Goal: Information Seeking & Learning: Find specific fact

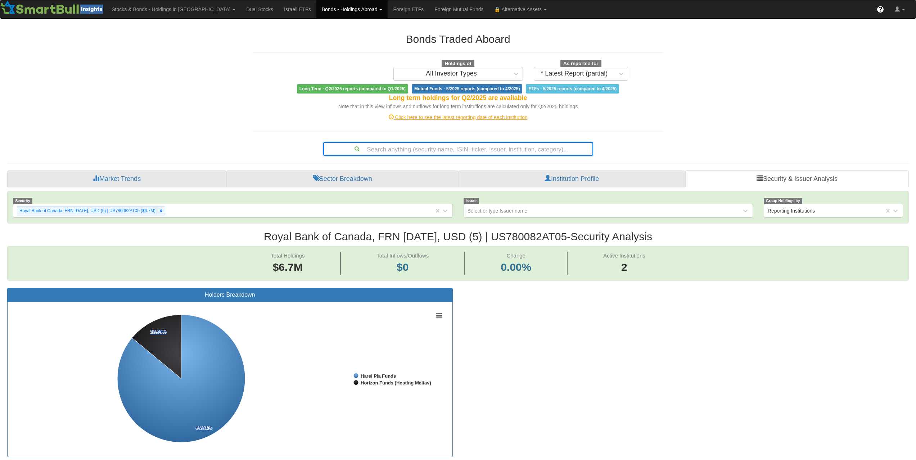
scroll to position [72, 0]
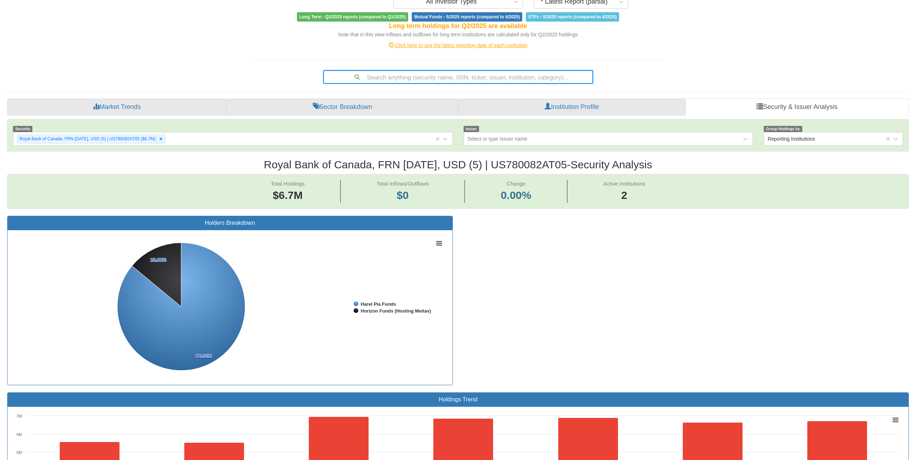
click at [457, 81] on div "Search anything (security name, ISIN, ticker, issuer, institution, category)..." at bounding box center [458, 77] width 268 height 12
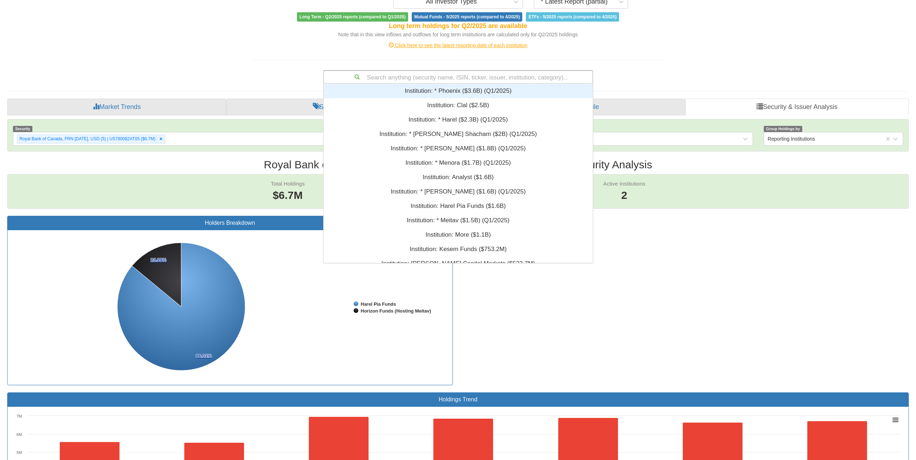
scroll to position [174, 264]
click at [470, 93] on div "Institution: * ‎Phoenix ‎($3.6B)‏ (Q1/2025)" at bounding box center [457, 91] width 269 height 14
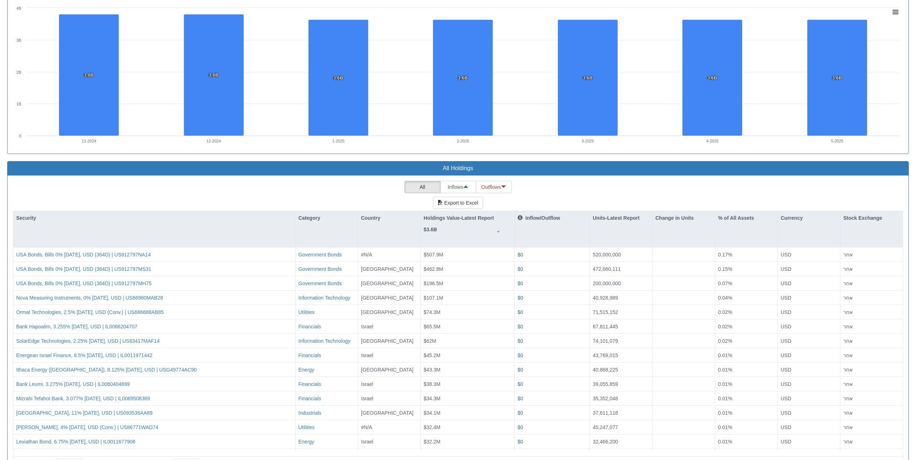
scroll to position [546, 0]
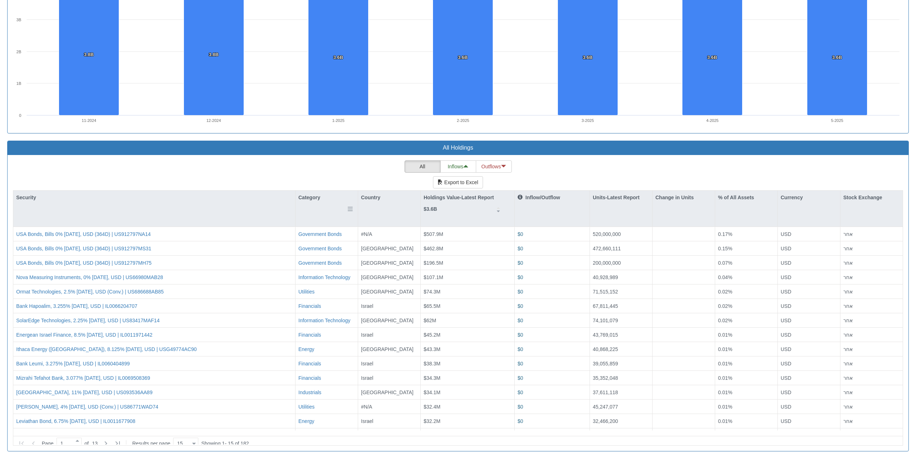
click at [325, 205] on div "Category" at bounding box center [326, 209] width 62 height 36
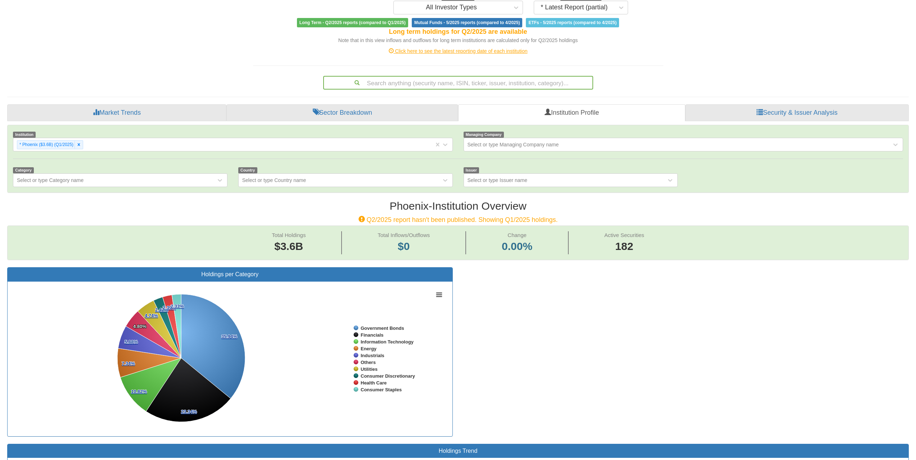
scroll to position [0, 0]
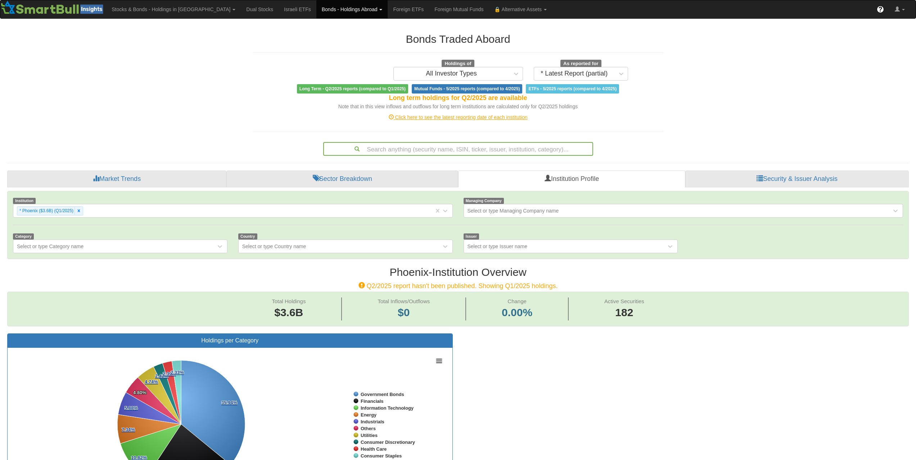
click at [454, 148] on div "Search anything (security name, ISIN, ticker, issuer, institution, category)..." at bounding box center [458, 149] width 268 height 12
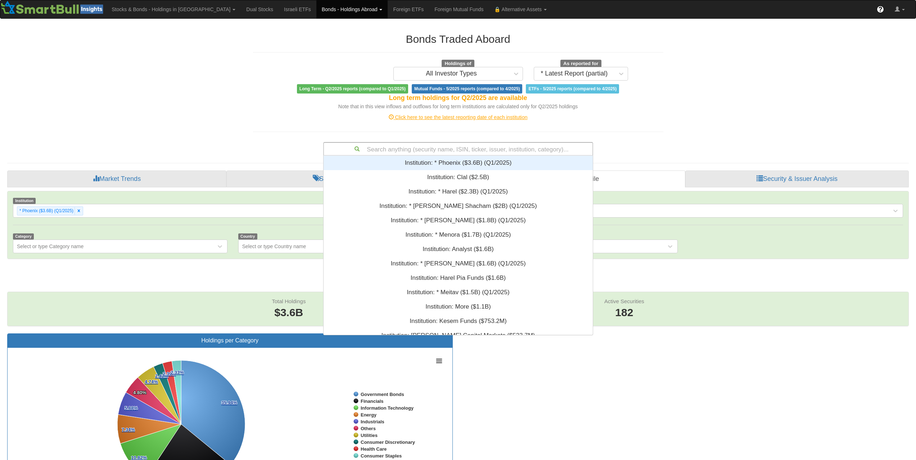
scroll to position [6, 6]
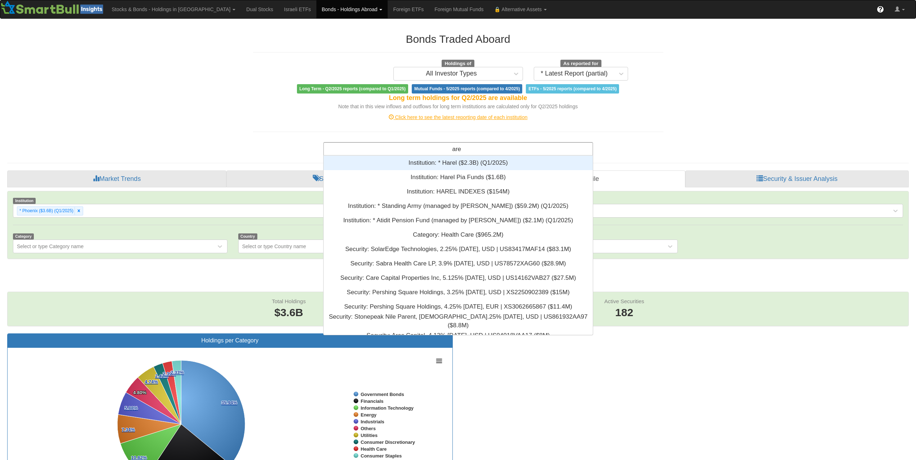
type input "ares"
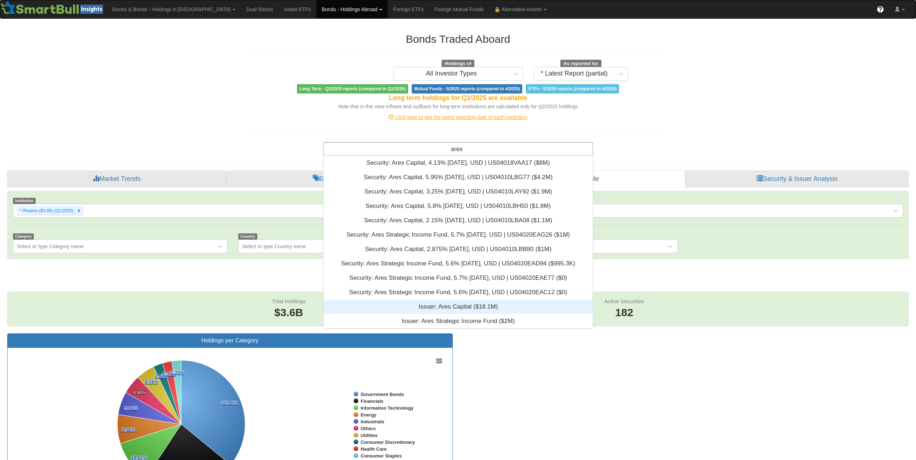
click at [468, 304] on div "Issuer: ‎Ares Capital ‎($18.1M)‏" at bounding box center [457, 307] width 269 height 14
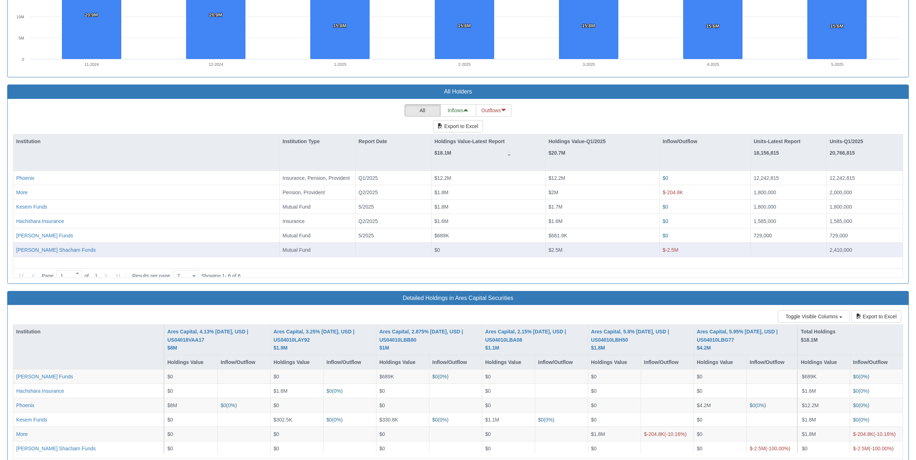
scroll to position [842, 0]
